Goal: Task Accomplishment & Management: Use online tool/utility

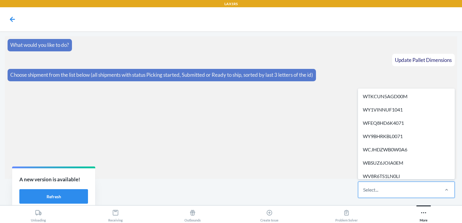
click at [386, 190] on div "Select..." at bounding box center [399, 190] width 81 height 16
click at [364, 190] on input "option WTKCUN5AGD00M focused, 1 of 298. 298 results available. Use Up and Down …" at bounding box center [363, 189] width 1 height 7
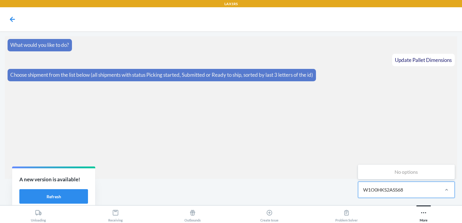
type input "W1O0HKS2ASS68"
click at [425, 218] on div "More" at bounding box center [424, 214] width 8 height 15
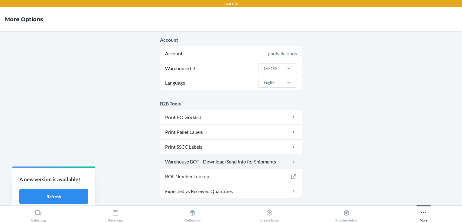
click at [245, 161] on link "Warehouse BOT - Download/Send Info for Shipments" at bounding box center [231, 162] width 142 height 15
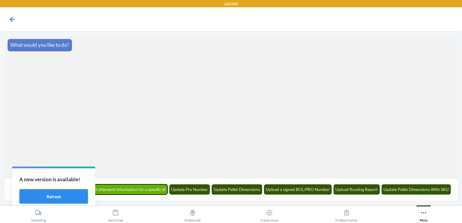
click at [136, 192] on button "Get shipment information for a specific id" at bounding box center [128, 190] width 79 height 10
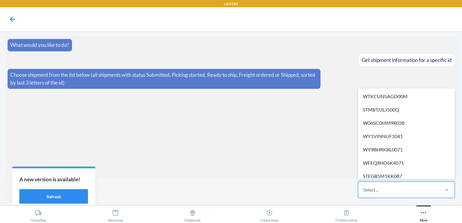
click at [395, 187] on div "Select..." at bounding box center [399, 190] width 81 height 16
click at [364, 187] on input "option WTKCUN5AGD00M focused, 1 of 615. 615 results available. Use Up and Down …" at bounding box center [363, 189] width 1 height 7
paste input "W1O0HKS2ASS68"
type input "W1O0HKS2ASS68"
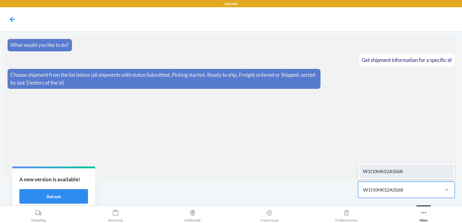
click at [381, 168] on div "W1O0HKS2ASS68" at bounding box center [407, 171] width 94 height 13
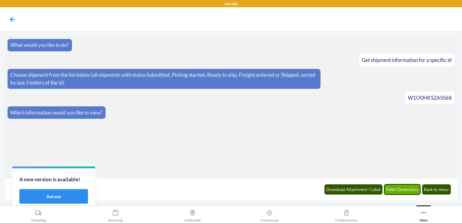
click at [406, 187] on button "Pallet Dimensions" at bounding box center [403, 190] width 36 height 10
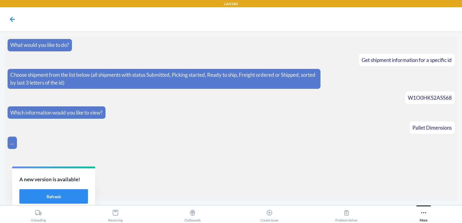
scroll to position [49, 0]
